Goal: Information Seeking & Learning: Learn about a topic

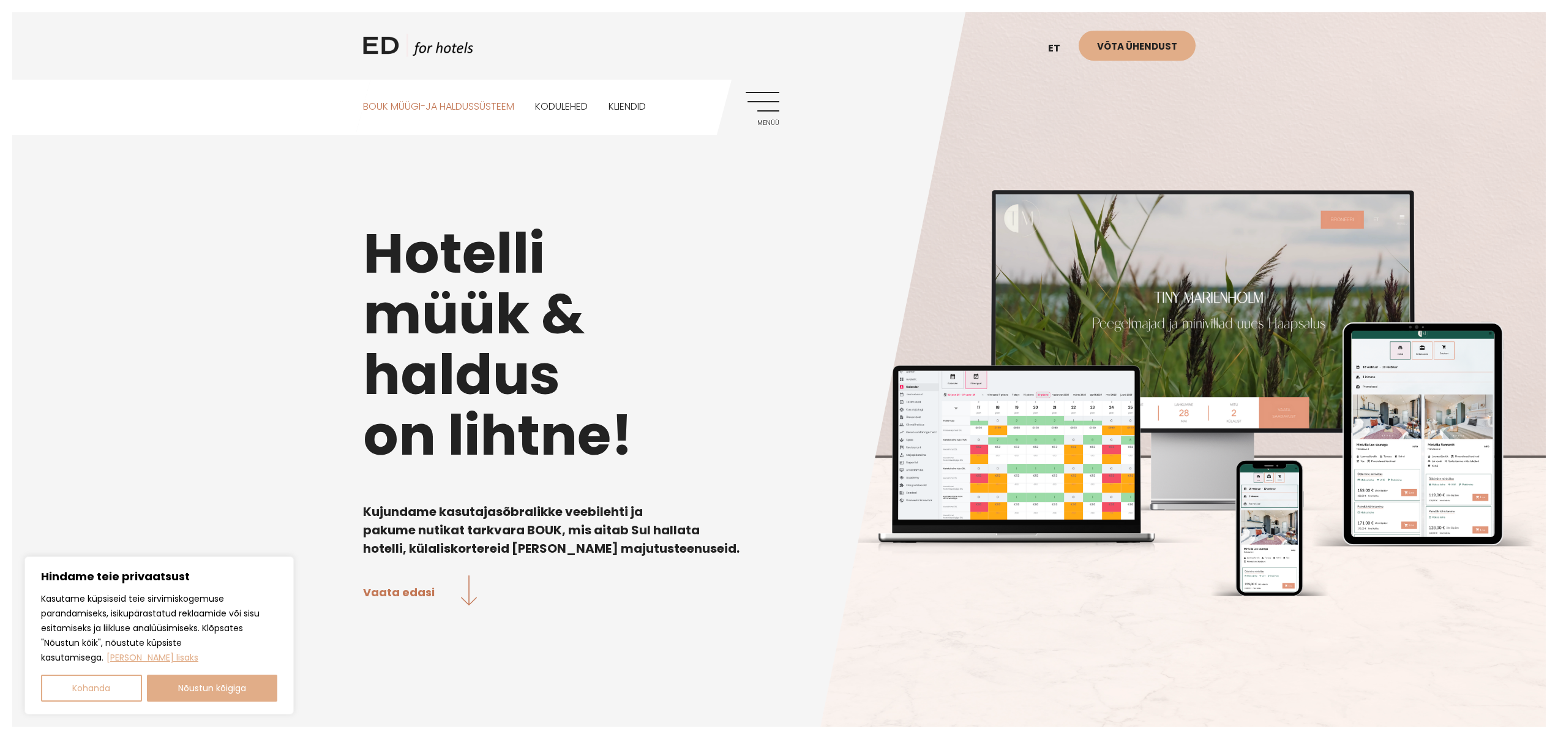
click at [470, 101] on link "BOUK MÜÜGI-JA HALDUSSÜSTEEM" at bounding box center [438, 107] width 151 height 55
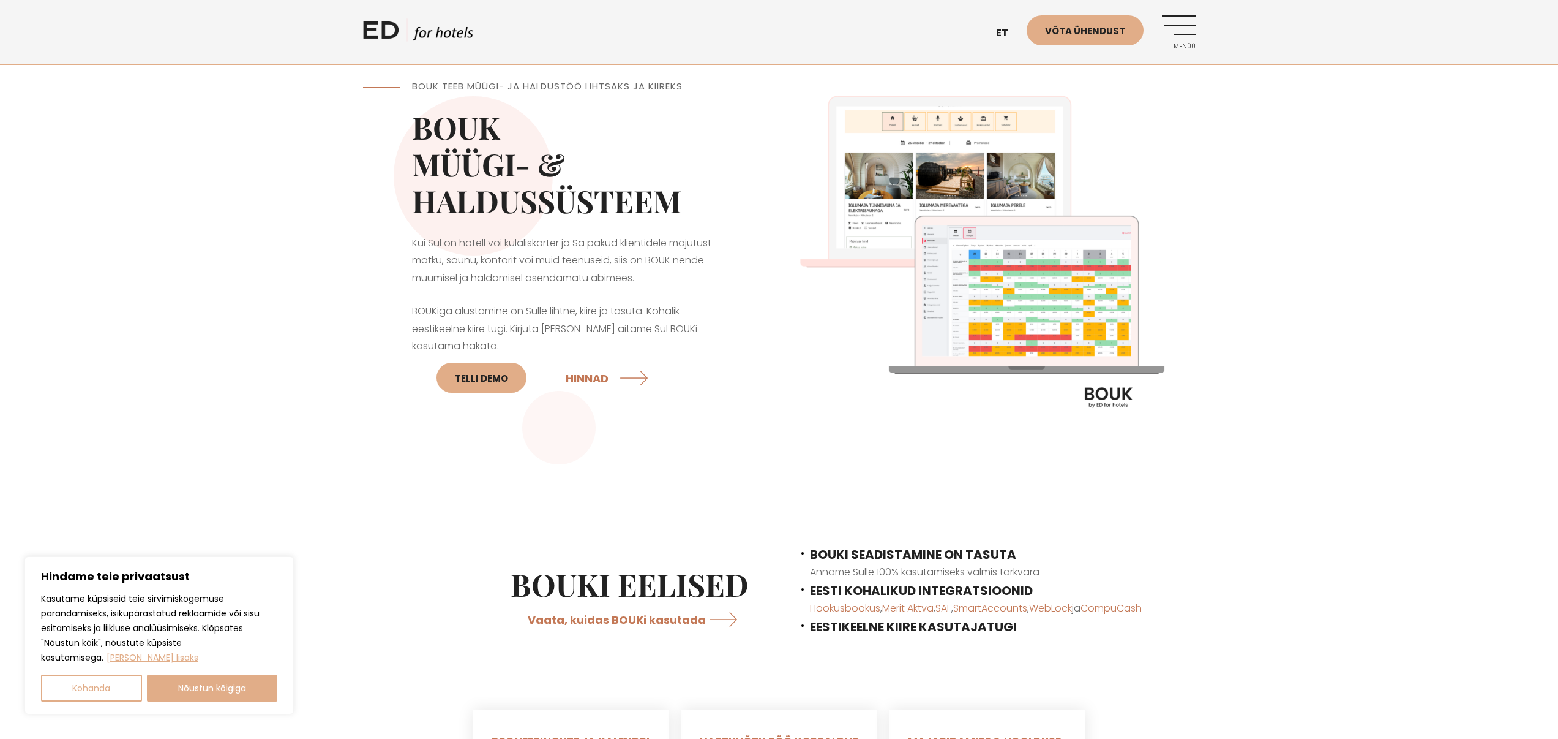
click at [928, 126] on img at bounding box center [988, 257] width 416 height 416
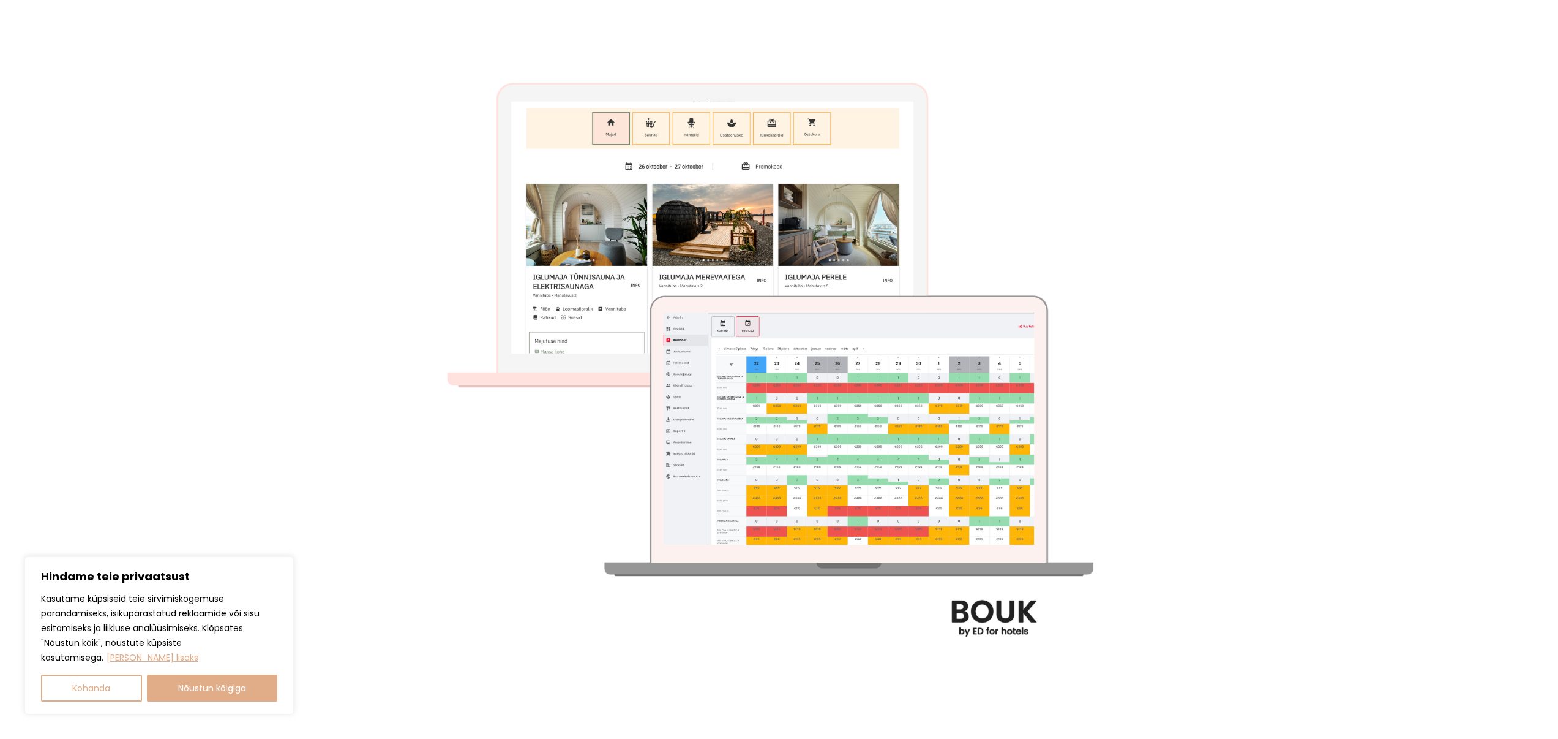
click at [708, 152] on img at bounding box center [779, 369] width 739 height 739
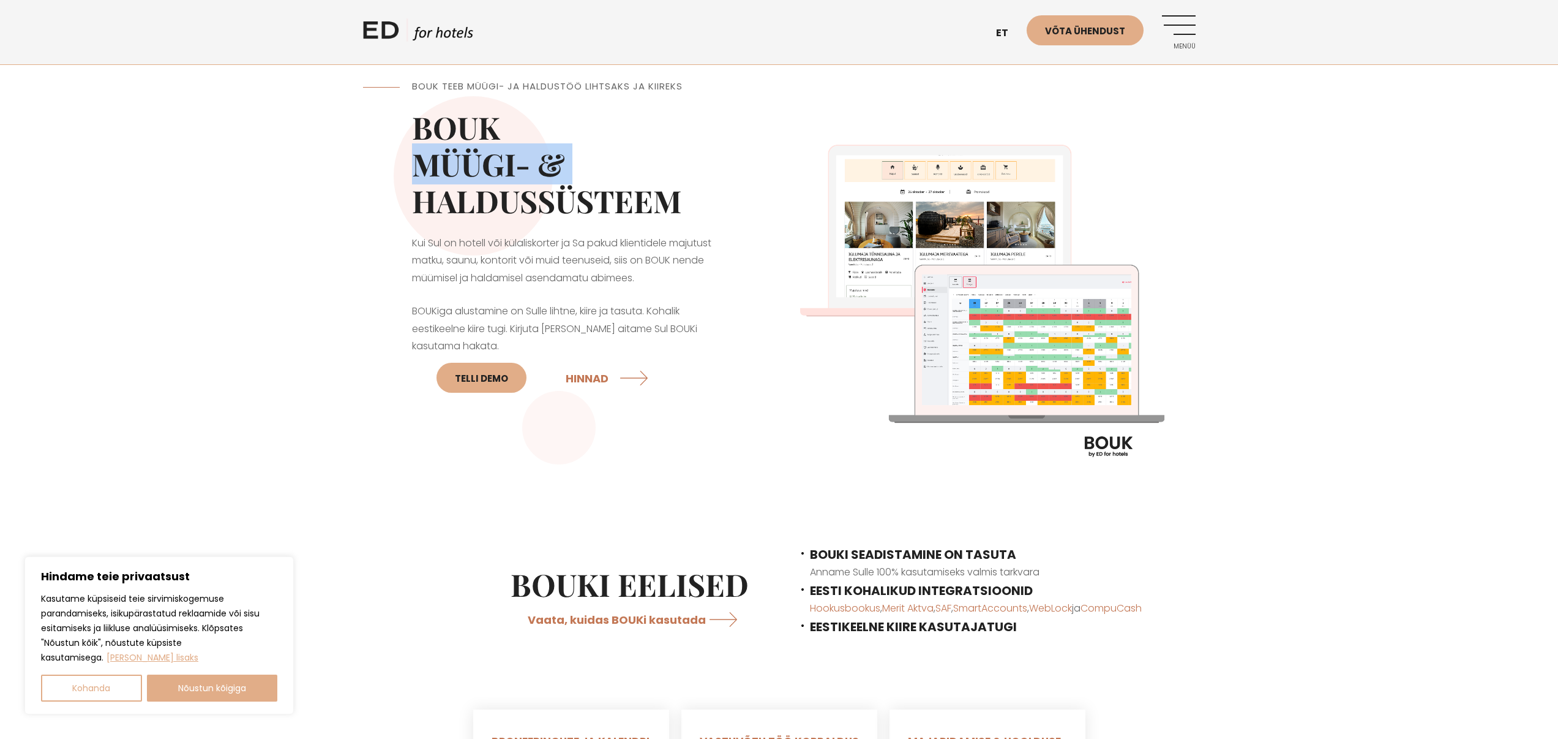
click at [708, 152] on h2 "BOUK MÜÜGI- & HALDUSSÜSTEEM" at bounding box center [571, 164] width 318 height 110
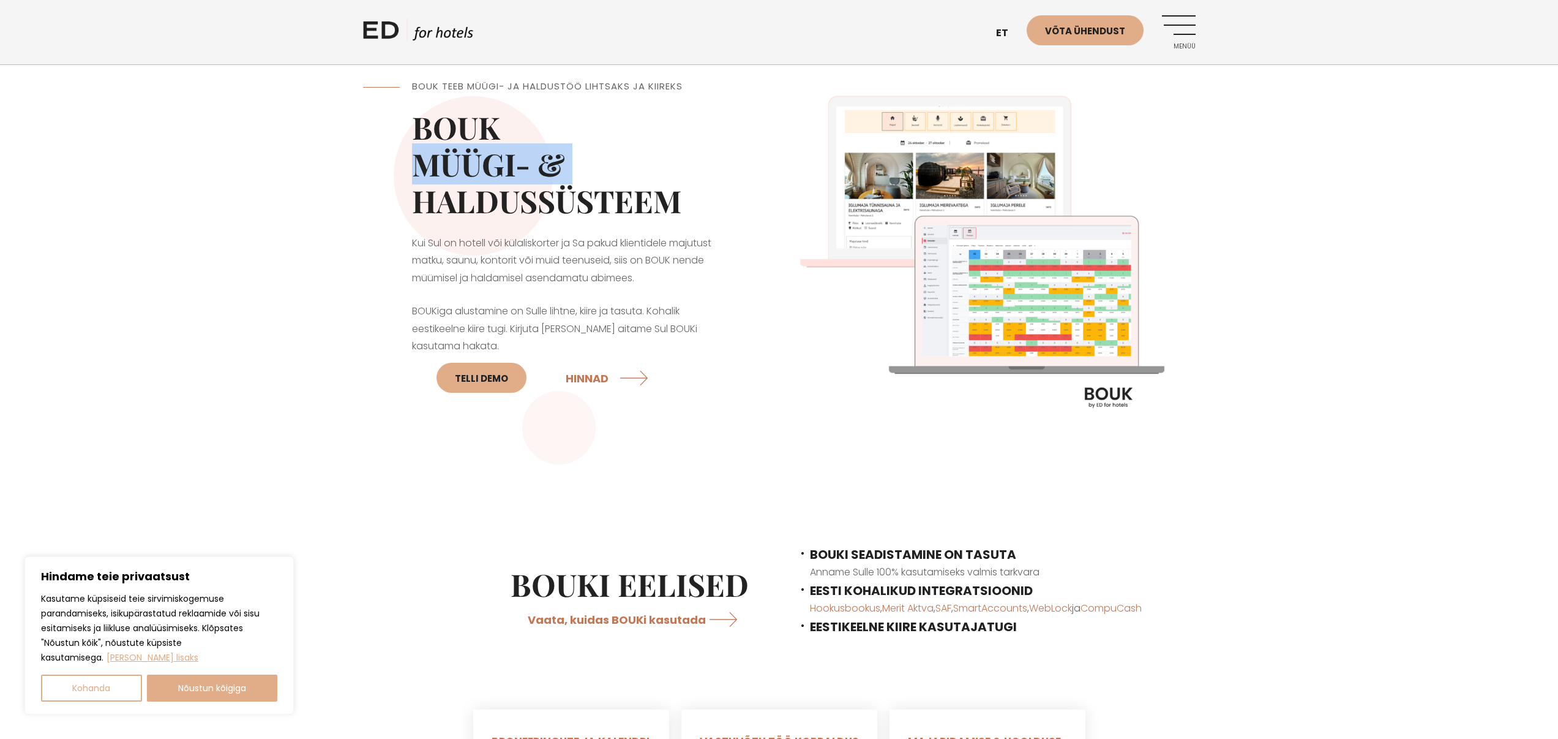
click at [831, 161] on img at bounding box center [988, 257] width 416 height 416
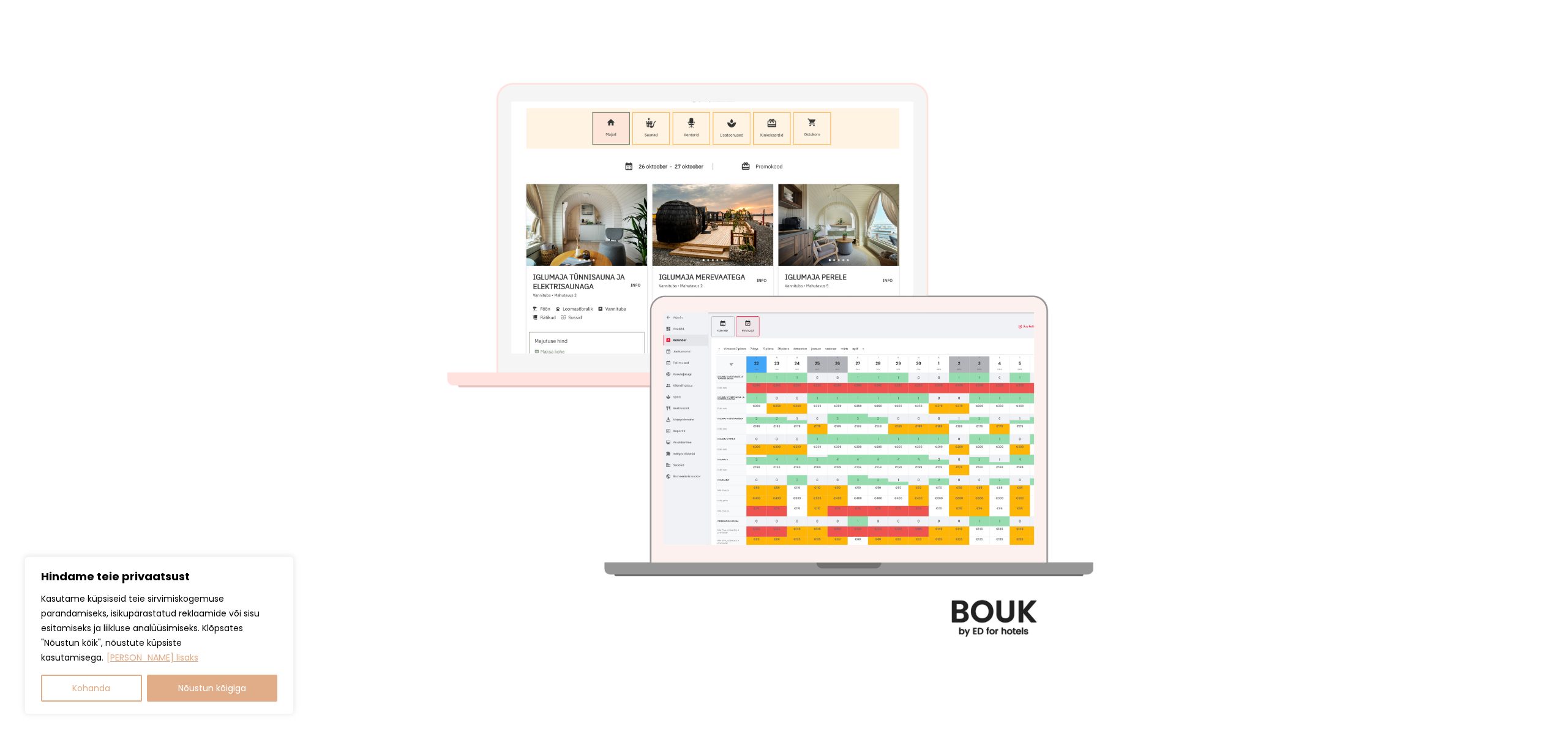
click at [437, 455] on img at bounding box center [779, 369] width 739 height 739
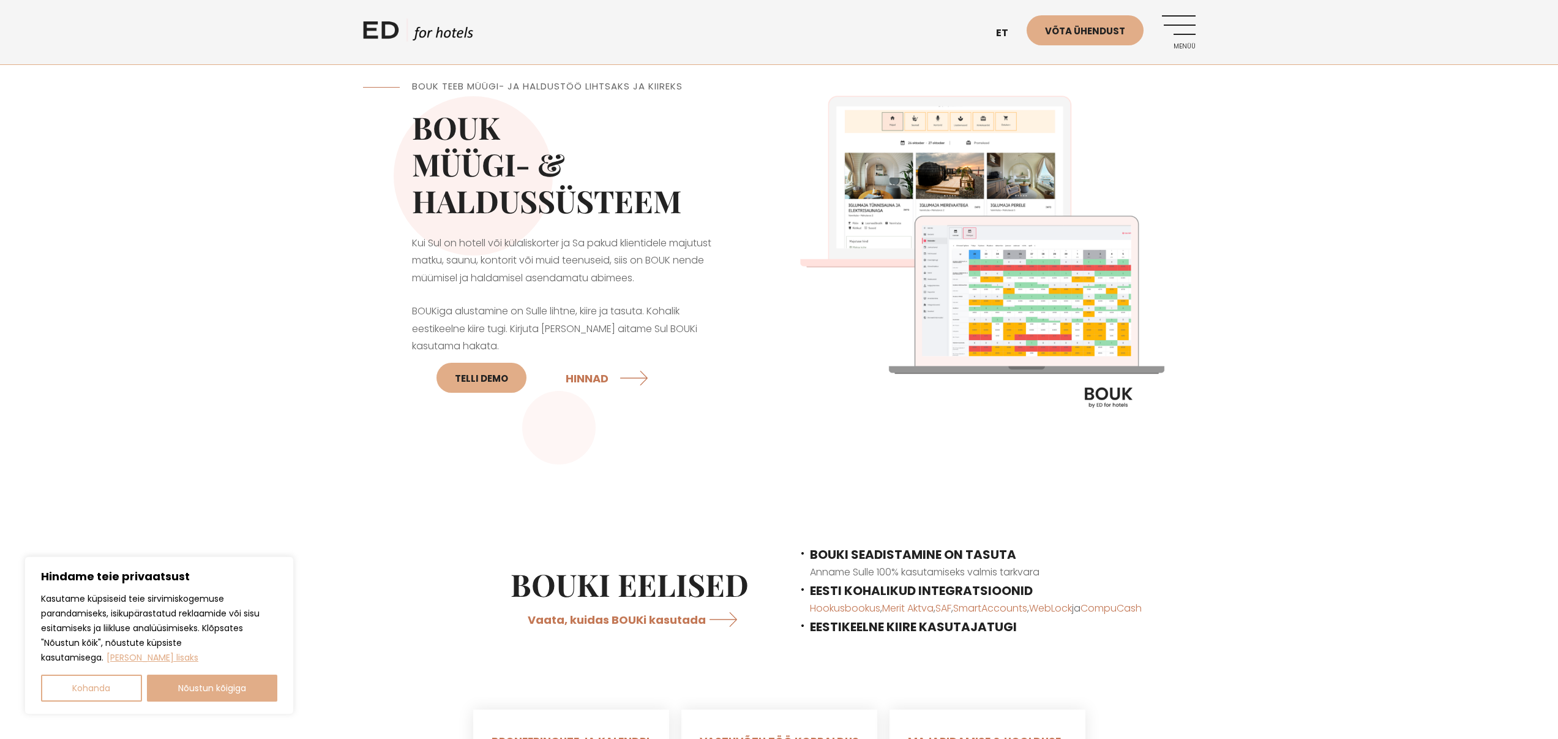
click at [1190, 31] on link "Menüü" at bounding box center [1179, 32] width 34 height 34
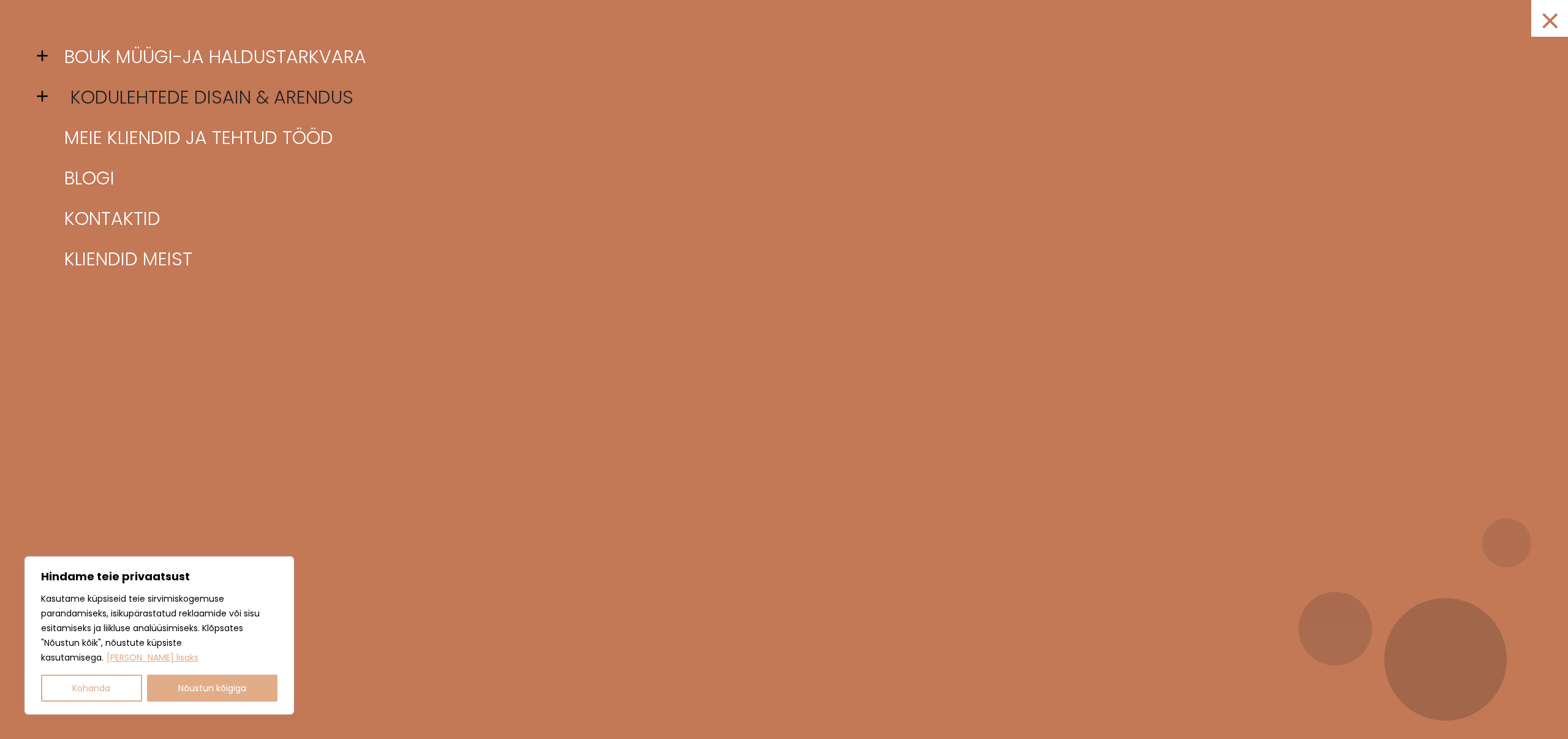
click at [339, 87] on link "Kodulehtede disain & arendus" at bounding box center [799, 97] width 1476 height 40
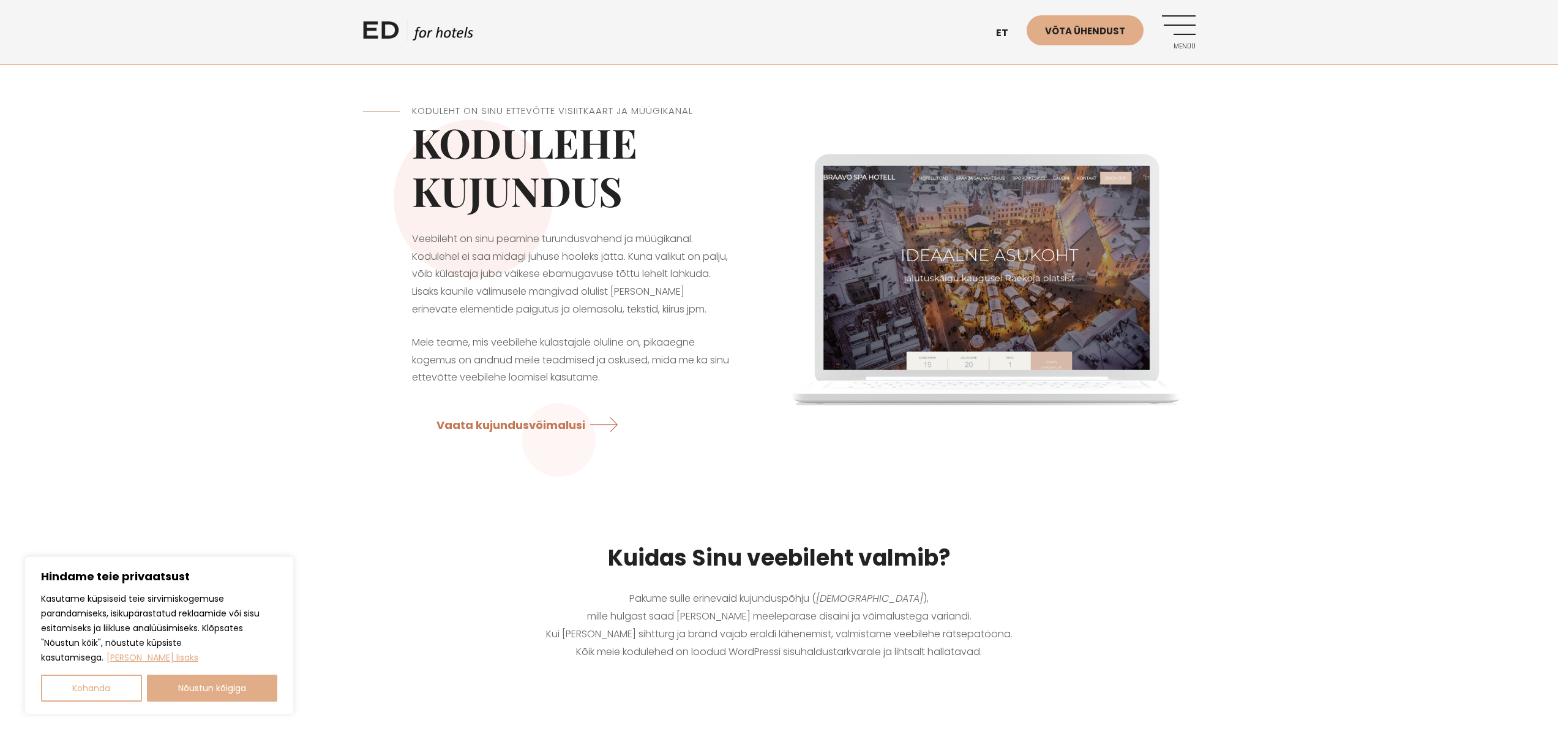
click at [438, 37] on link "ED HOTELS" at bounding box center [418, 33] width 110 height 31
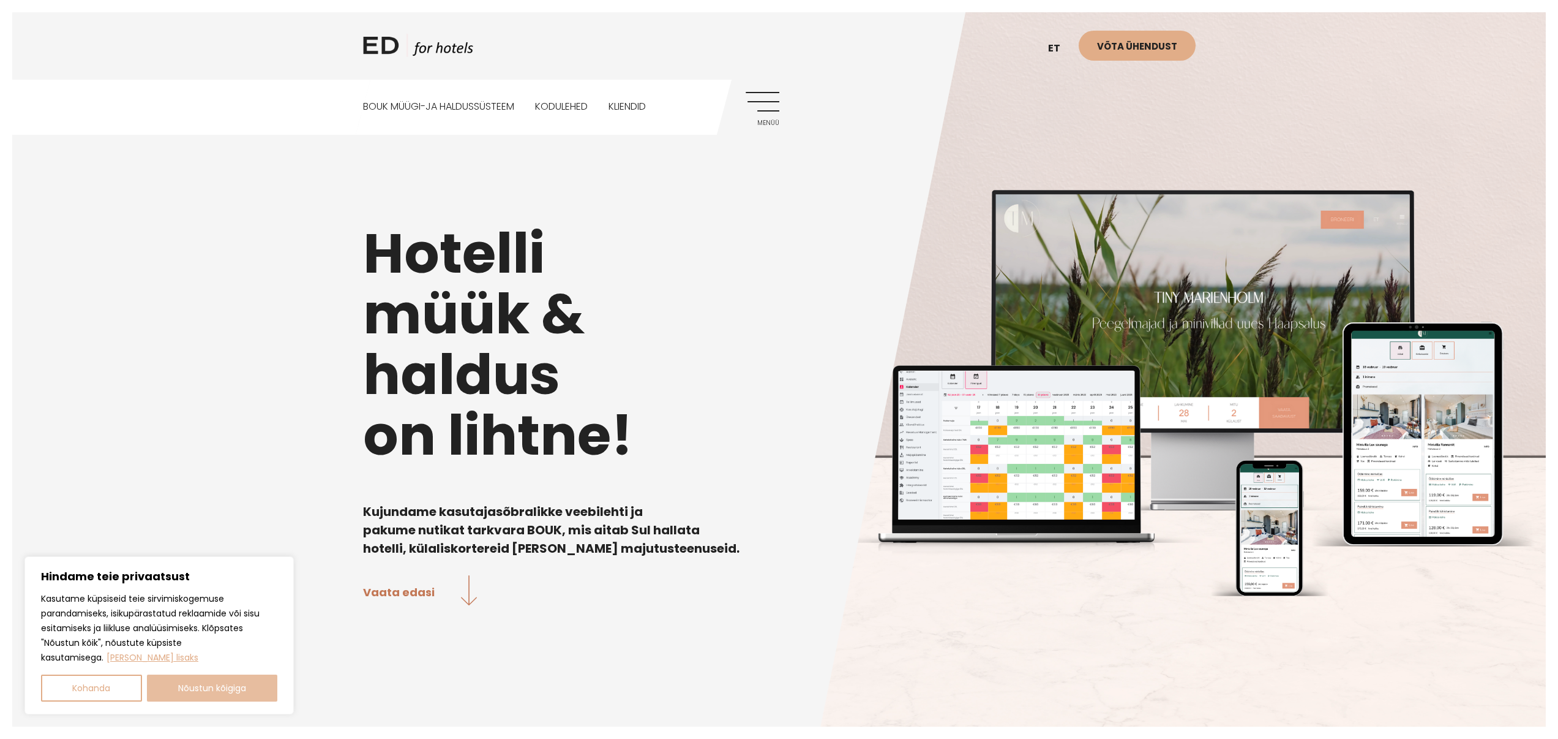
click at [242, 681] on button "Nõustun kõigiga" at bounding box center [212, 687] width 131 height 27
checkbox input "true"
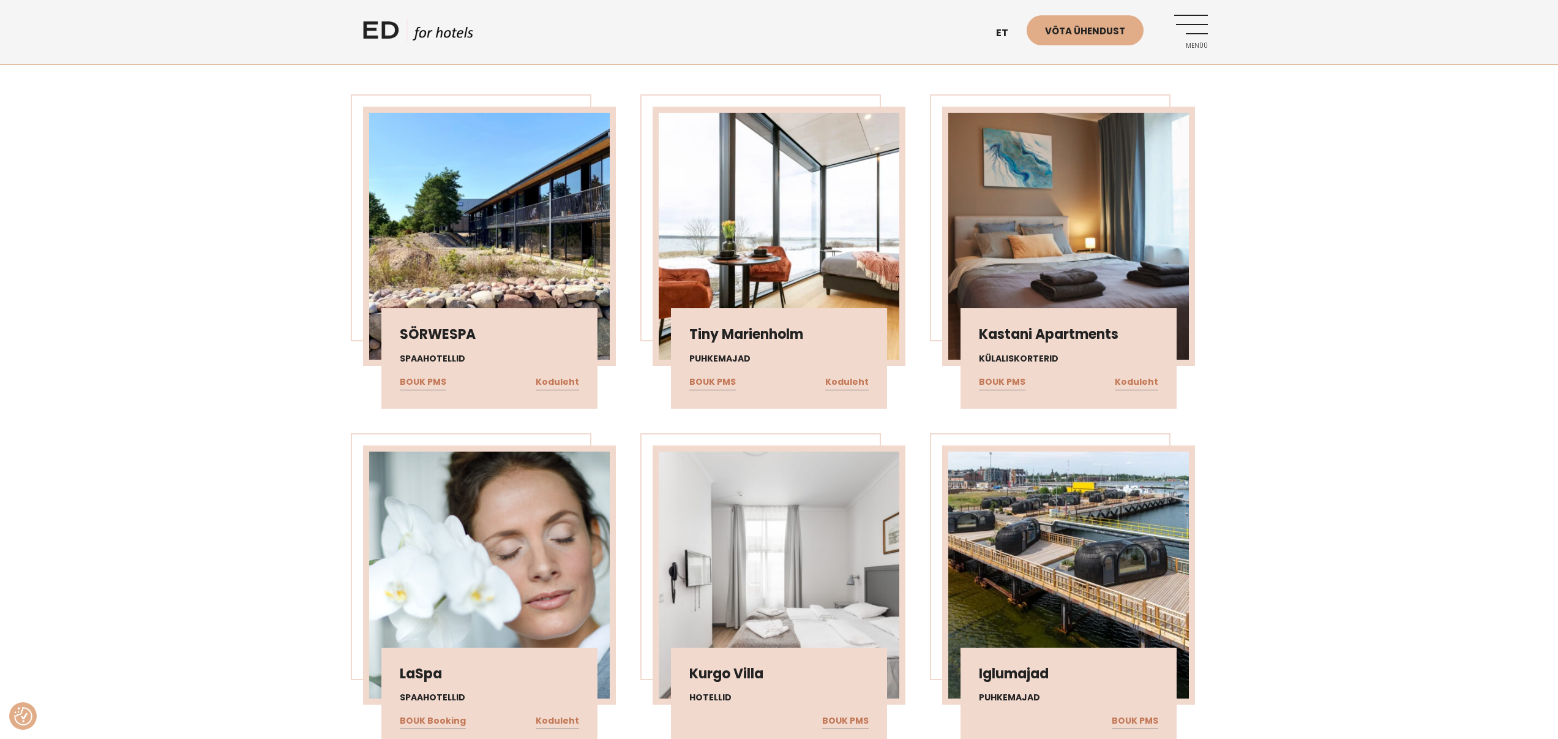
scroll to position [2218, 0]
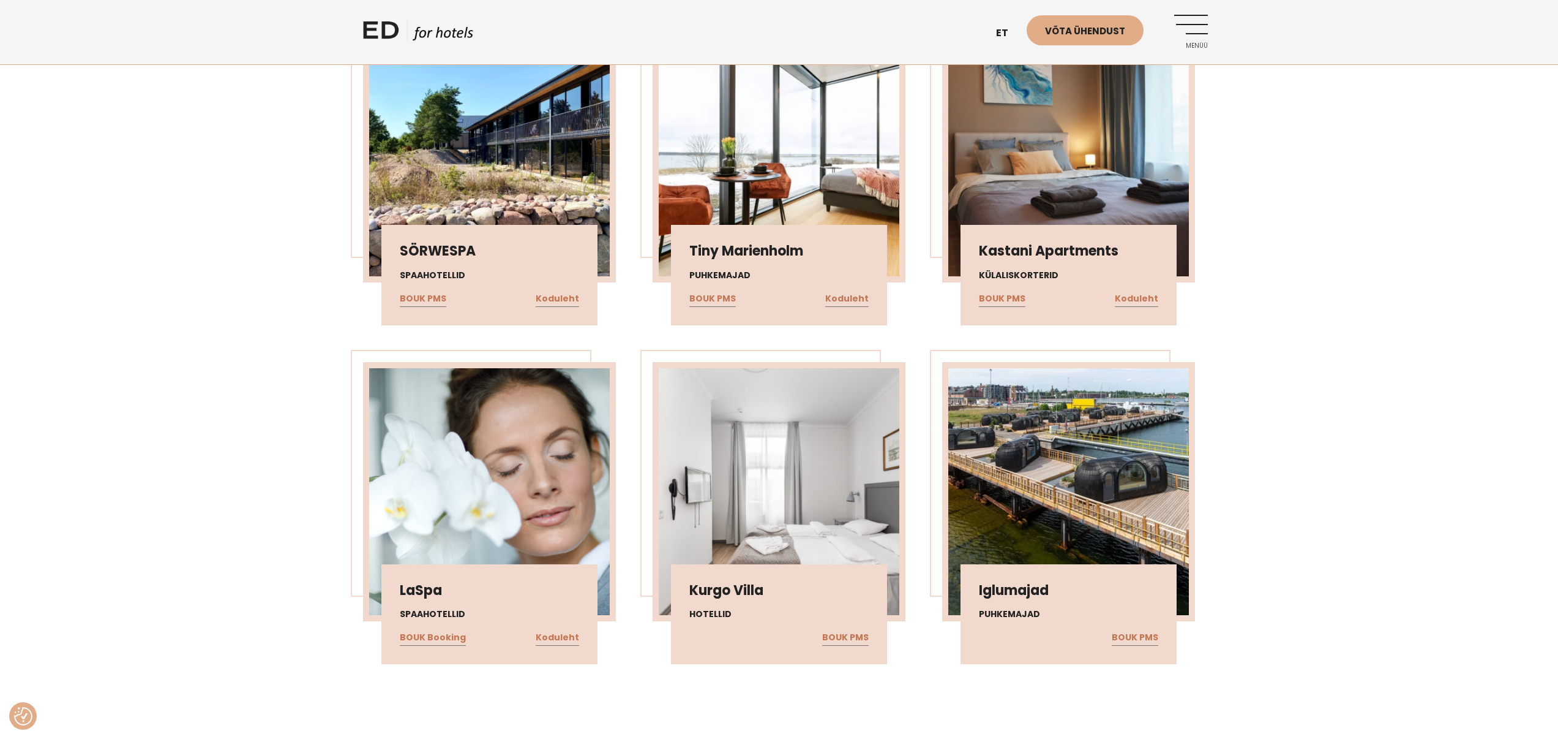
click at [281, 471] on div "SÖRWESPA Spaahotellid BOUK PMS Koduleht Tiny Marienholm Puhkemajad BOUK PMS Kod…" at bounding box center [779, 344] width 1558 height 714
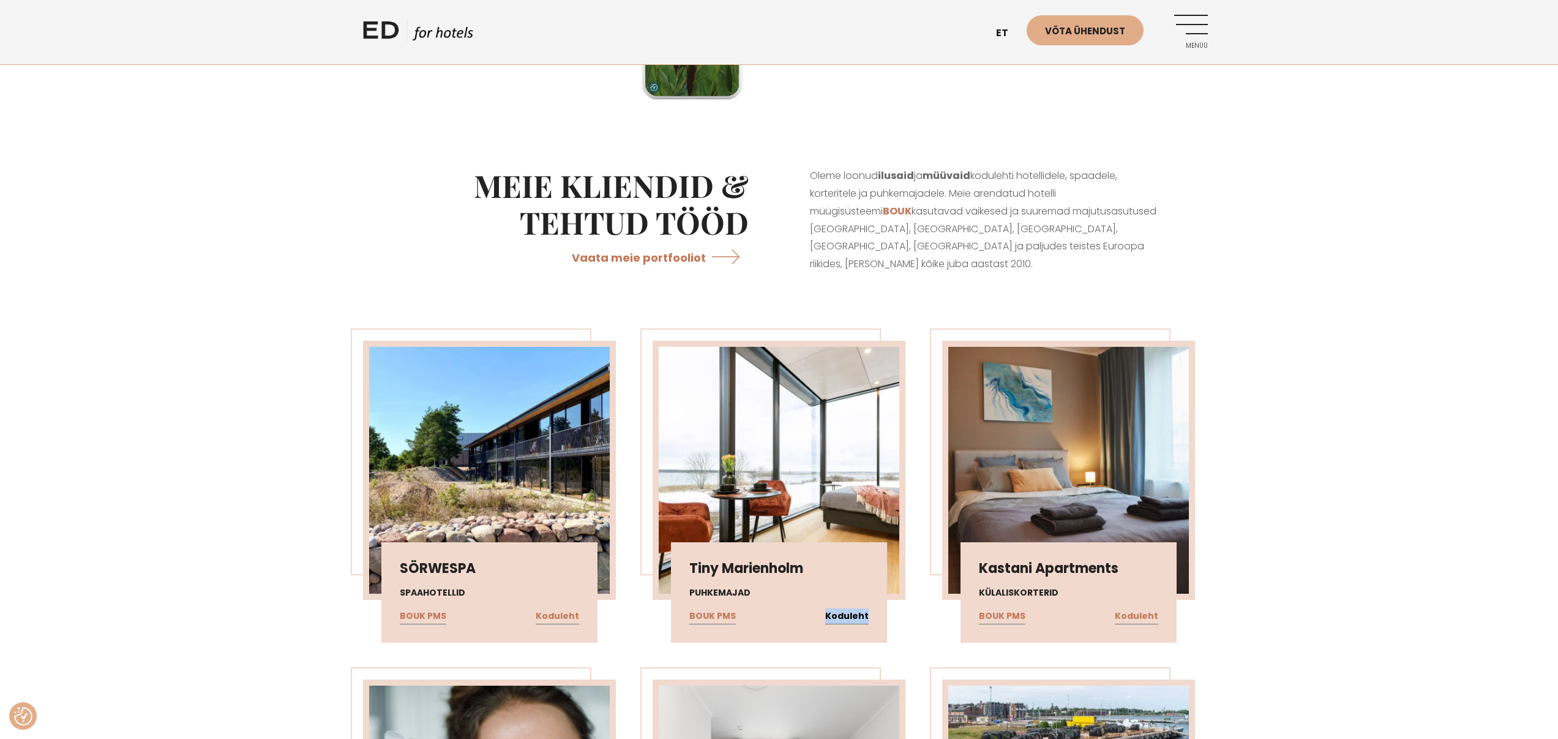
scroll to position [2892, 0]
